Goal: Navigation & Orientation: Find specific page/section

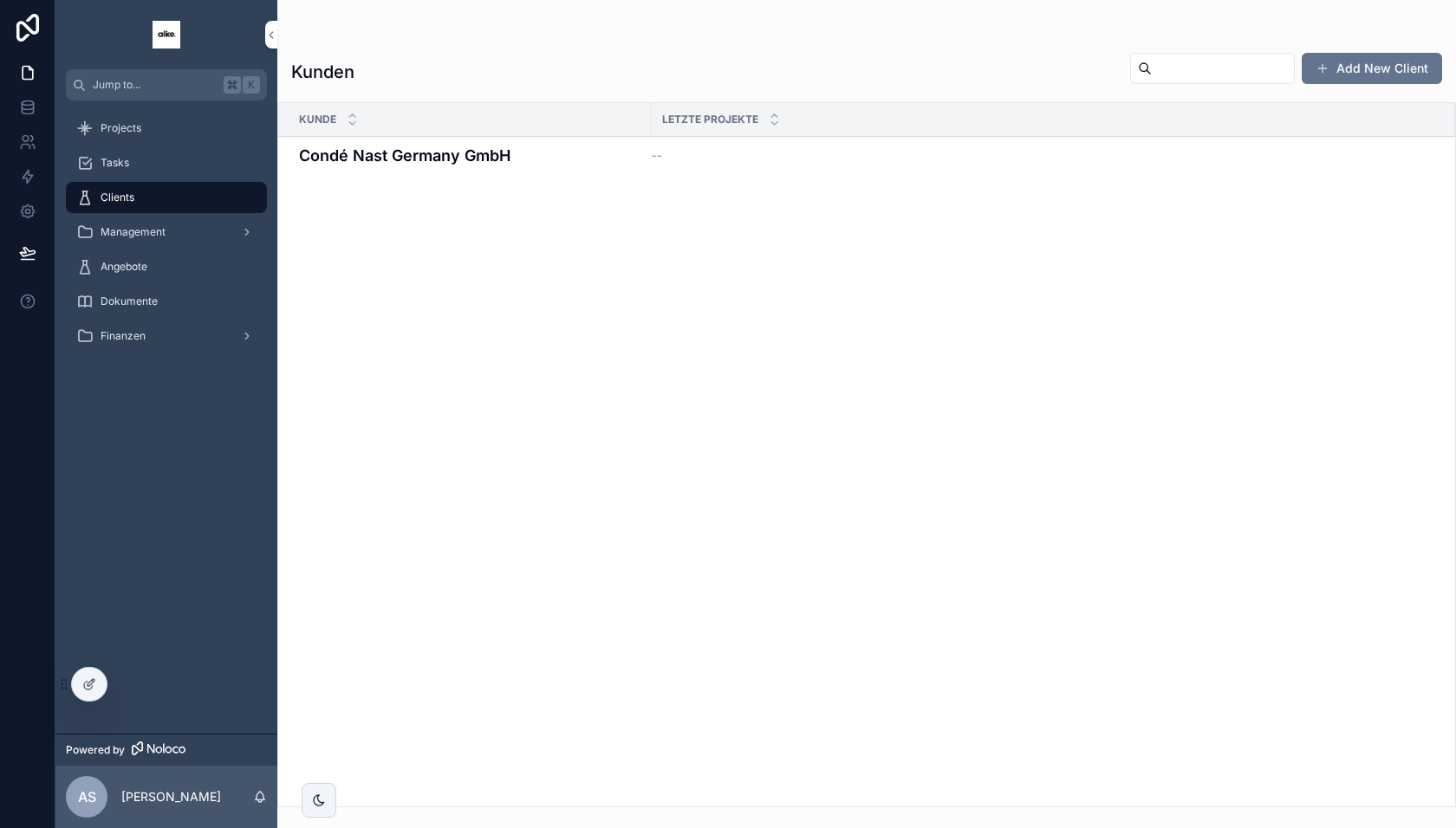
click at [190, 163] on div "Tasks" at bounding box center [166, 163] width 180 height 28
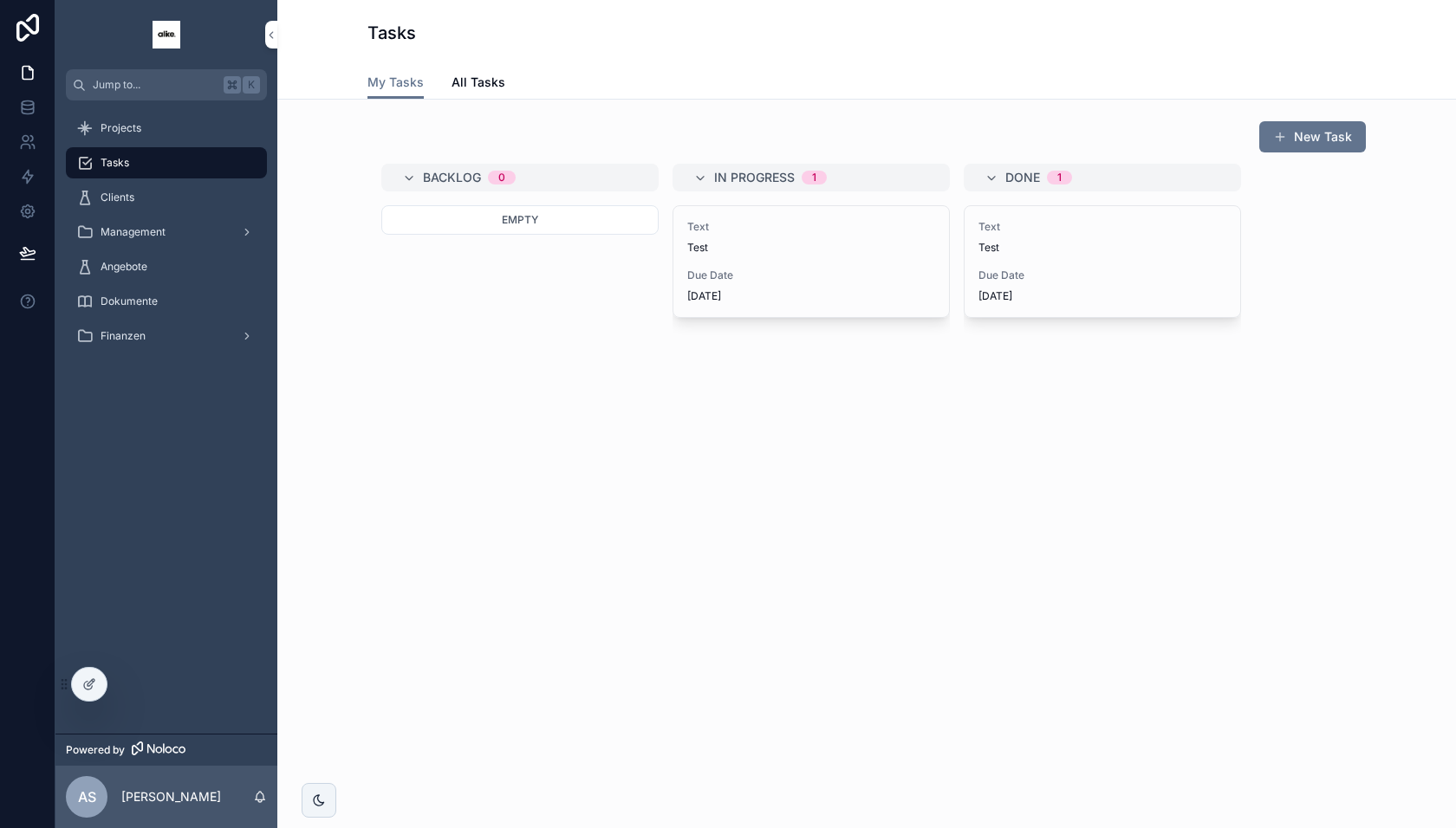
click at [186, 143] on link "Projects" at bounding box center [167, 128] width 201 height 31
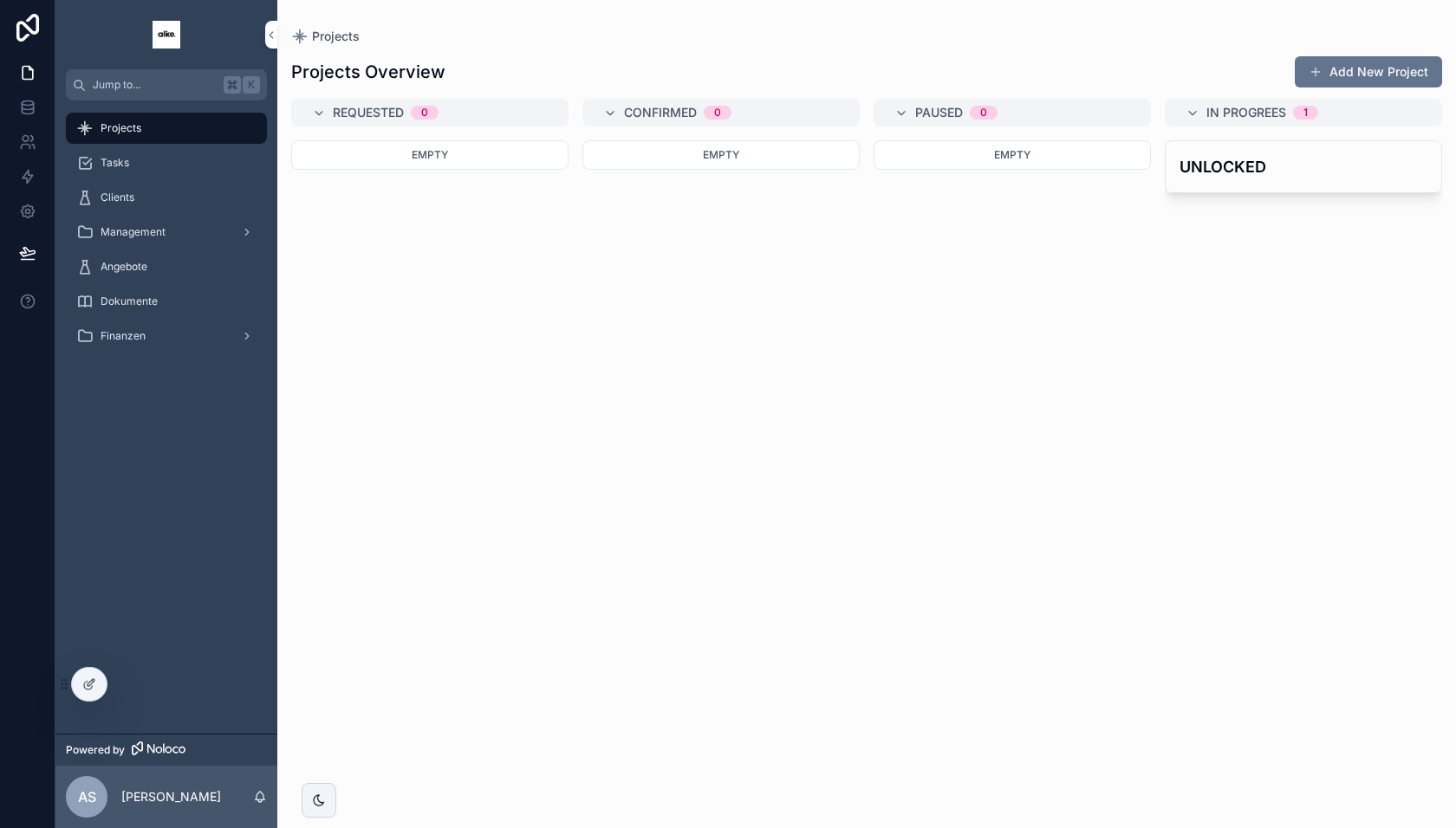
click at [185, 276] on div "Angebote" at bounding box center [166, 267] width 180 height 28
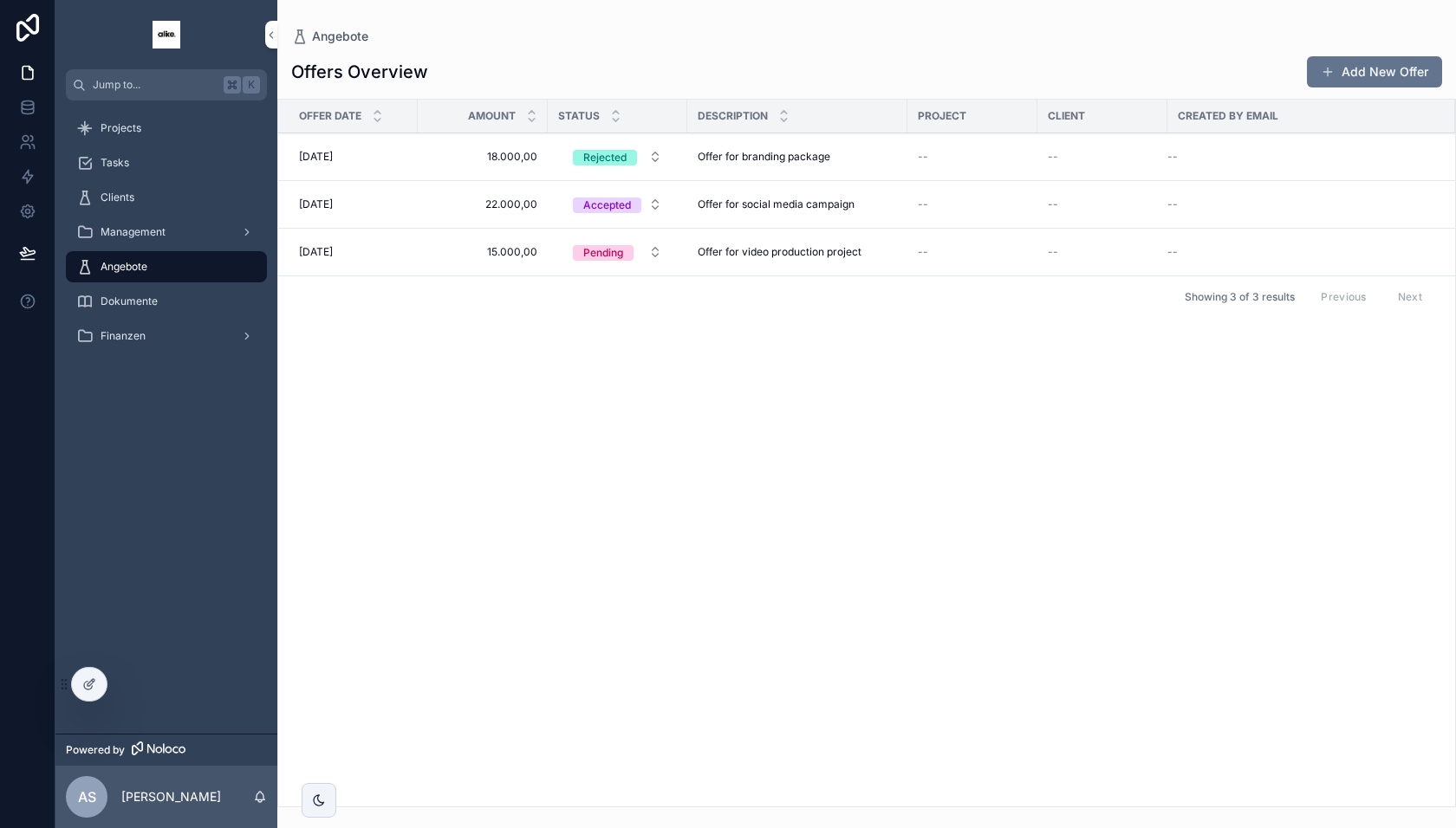
click at [228, 130] on div "Projects" at bounding box center [166, 129] width 180 height 28
